Goal: Transaction & Acquisition: Obtain resource

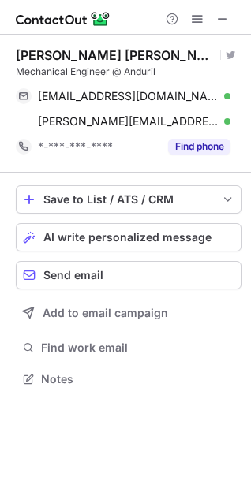
scroll to position [368, 251]
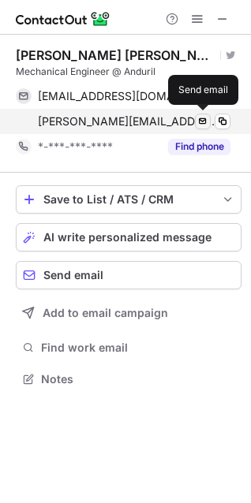
click at [204, 122] on span at bounding box center [202, 121] width 13 height 13
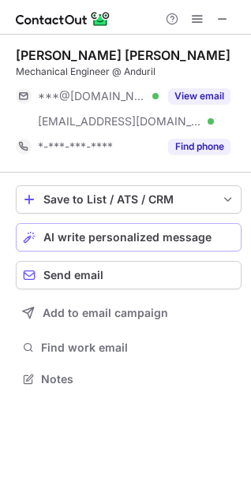
scroll to position [368, 251]
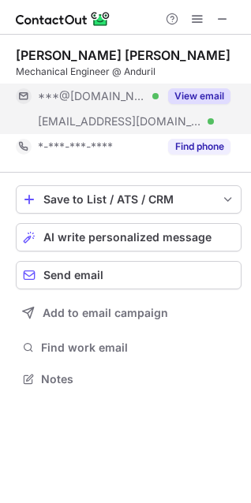
click at [196, 95] on button "View email" at bounding box center [199, 96] width 62 height 16
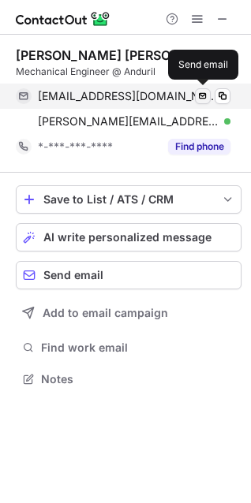
click at [203, 94] on span at bounding box center [202, 96] width 13 height 13
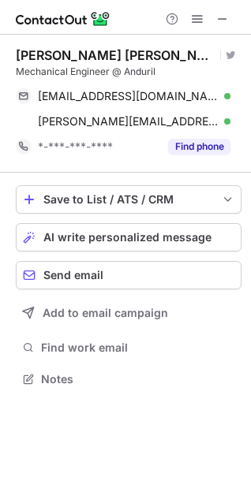
click at [220, 25] on span at bounding box center [222, 19] width 13 height 13
